Goal: Find specific page/section: Find specific page/section

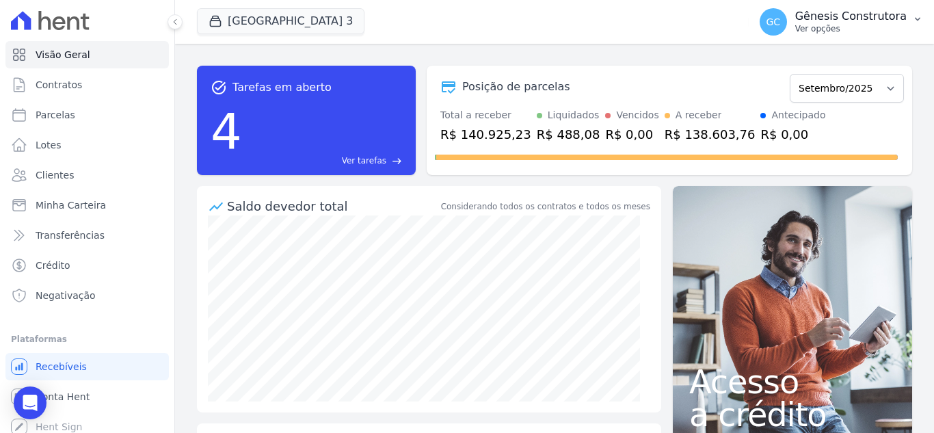
click at [852, 31] on p "Ver opções" at bounding box center [850, 28] width 111 height 11
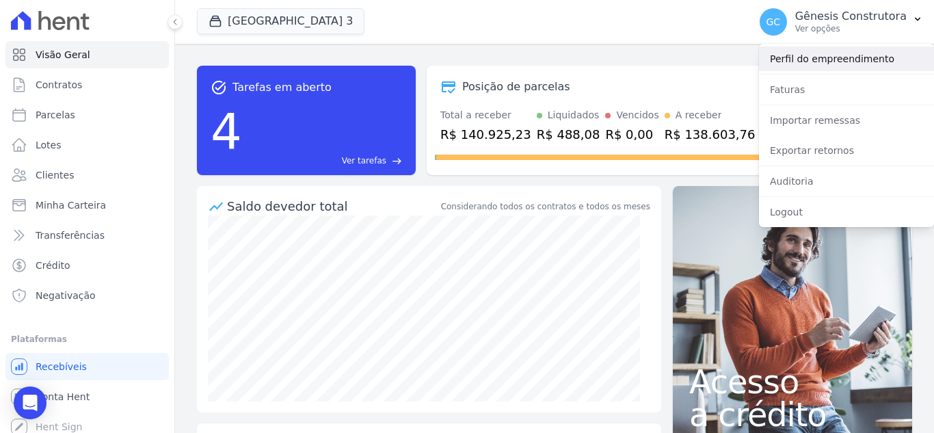
click at [844, 52] on link "Perfil do empreendimento" at bounding box center [846, 58] width 175 height 25
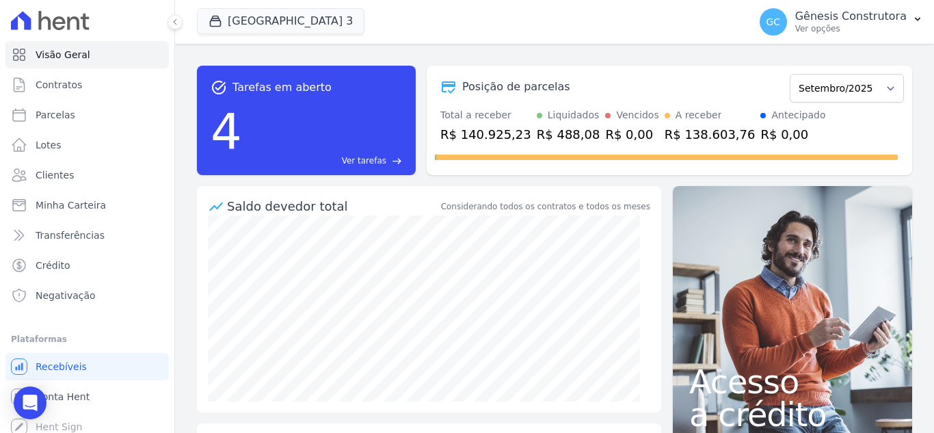
click at [906, 55] on div "task_alt Tarefas em aberto 4 Ver tarefas east Posição de parcelas Setembro/2024…" at bounding box center [554, 238] width 759 height 389
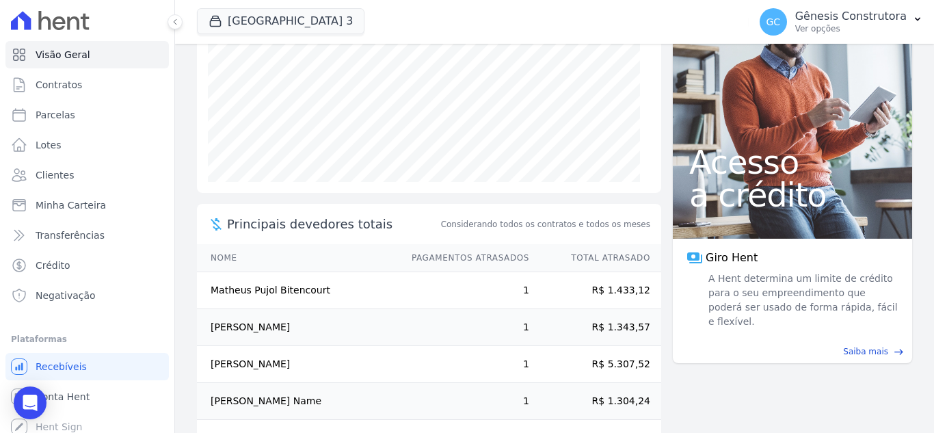
scroll to position [265, 0]
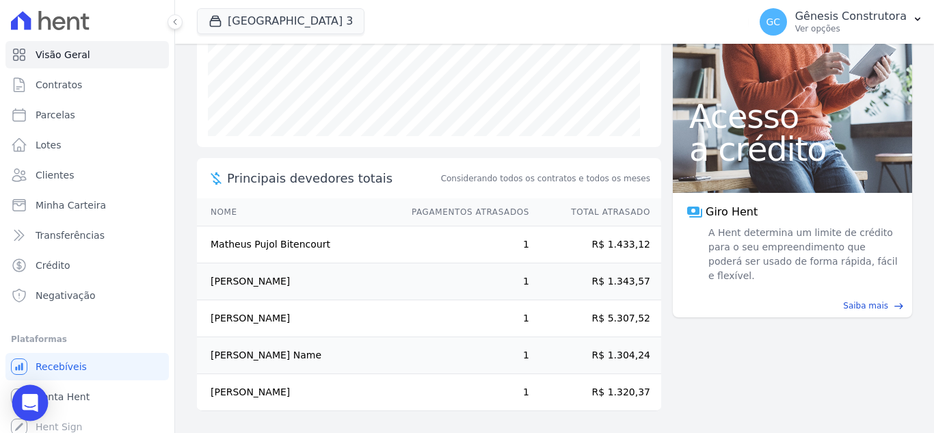
click at [33, 414] on div "Open Intercom Messenger" at bounding box center [30, 403] width 36 height 36
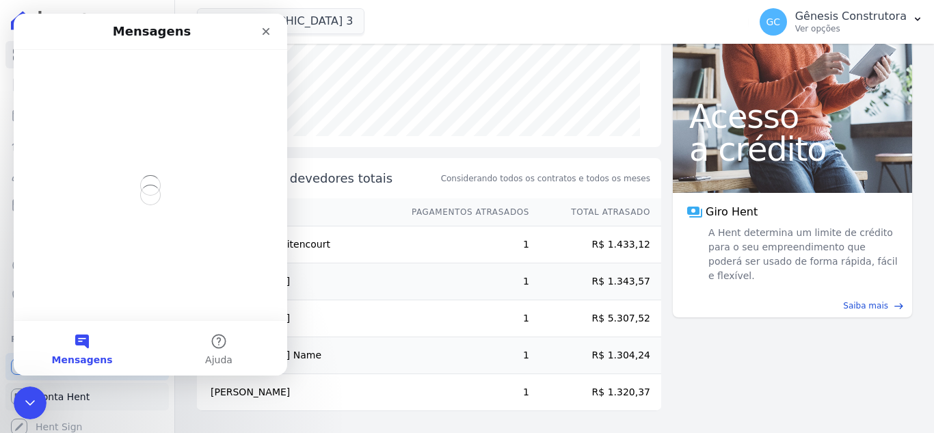
scroll to position [0, 0]
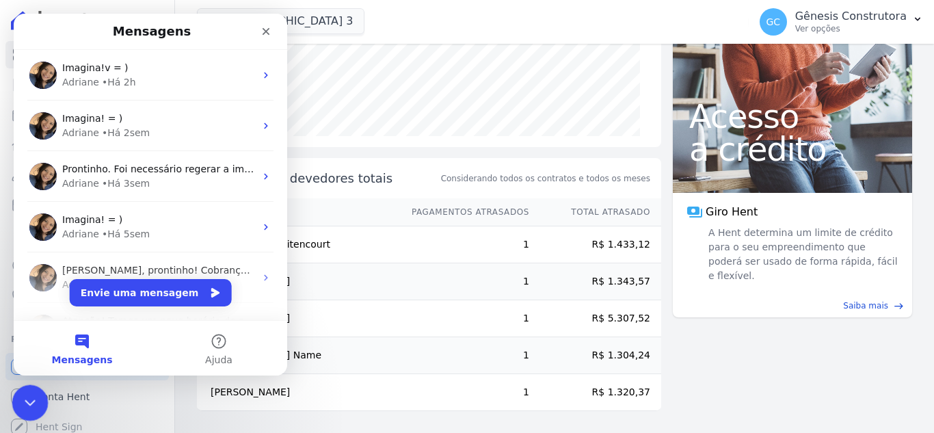
drag, startPoint x: 31, startPoint y: 395, endPoint x: 118, endPoint y: 749, distance: 364.8
click at [31, 393] on icon "Encerramento do Messenger da Intercom" at bounding box center [28, 400] width 16 height 16
